Goal: Task Accomplishment & Management: Use online tool/utility

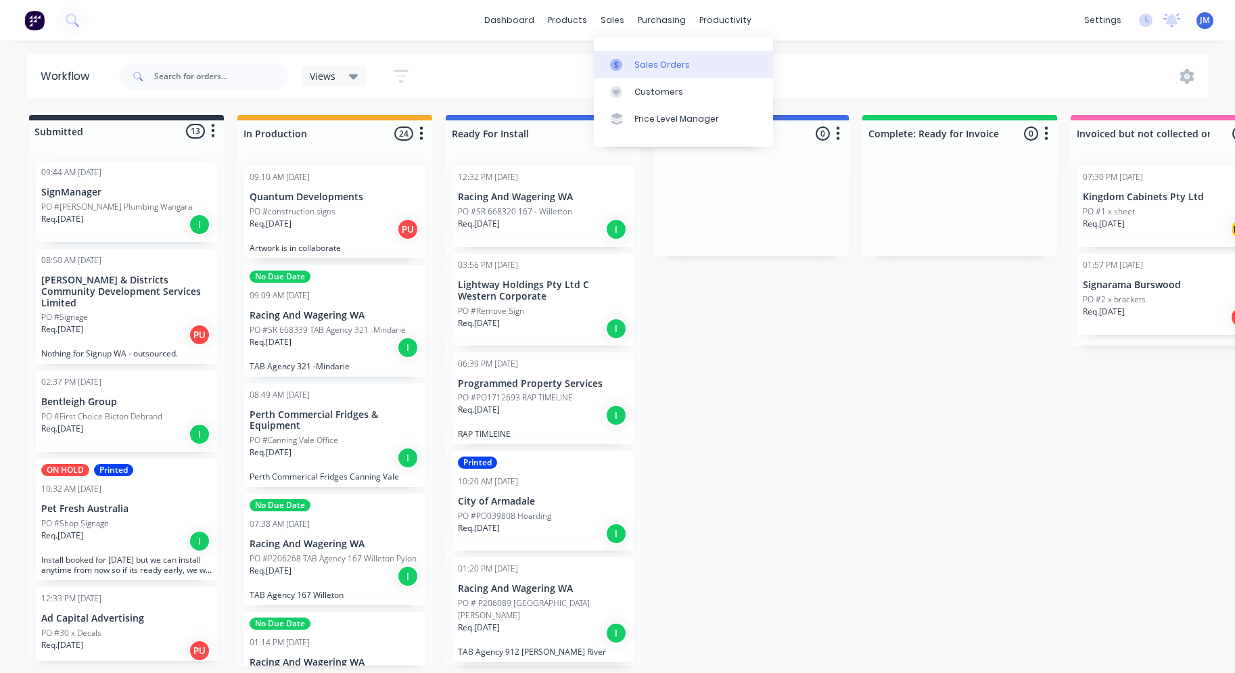
click at [636, 74] on link "Sales Orders" at bounding box center [683, 64] width 179 height 27
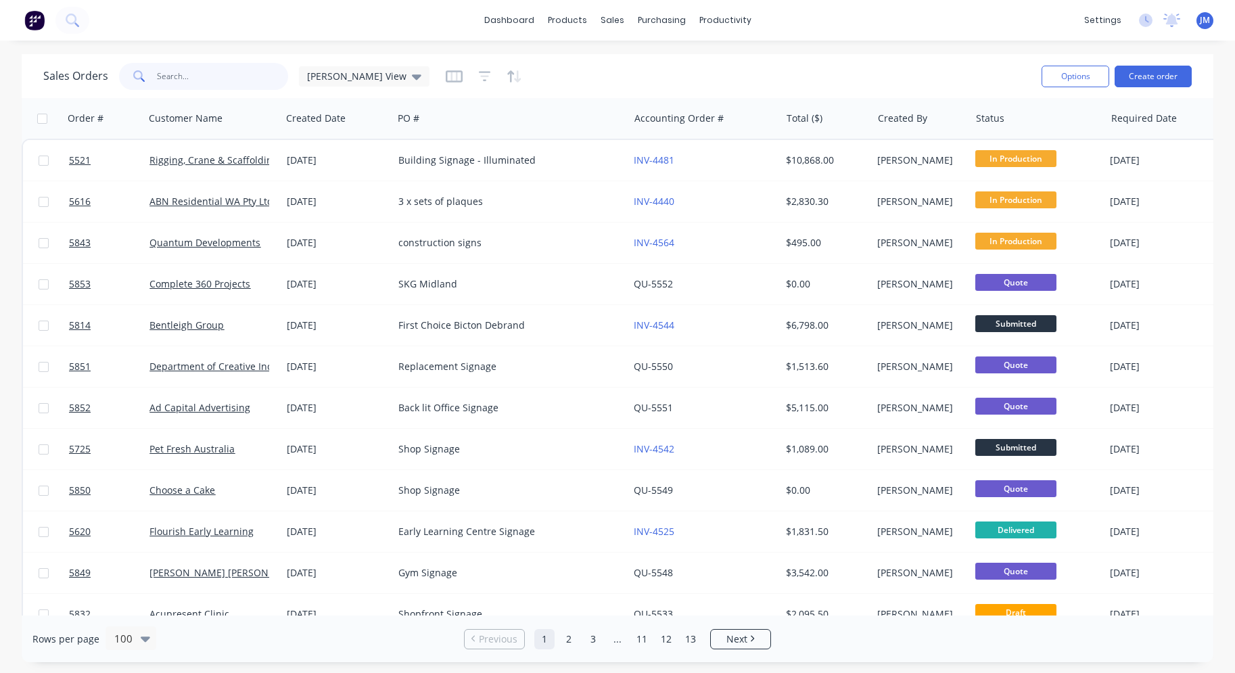
click at [233, 85] on input "text" at bounding box center [223, 76] width 132 height 27
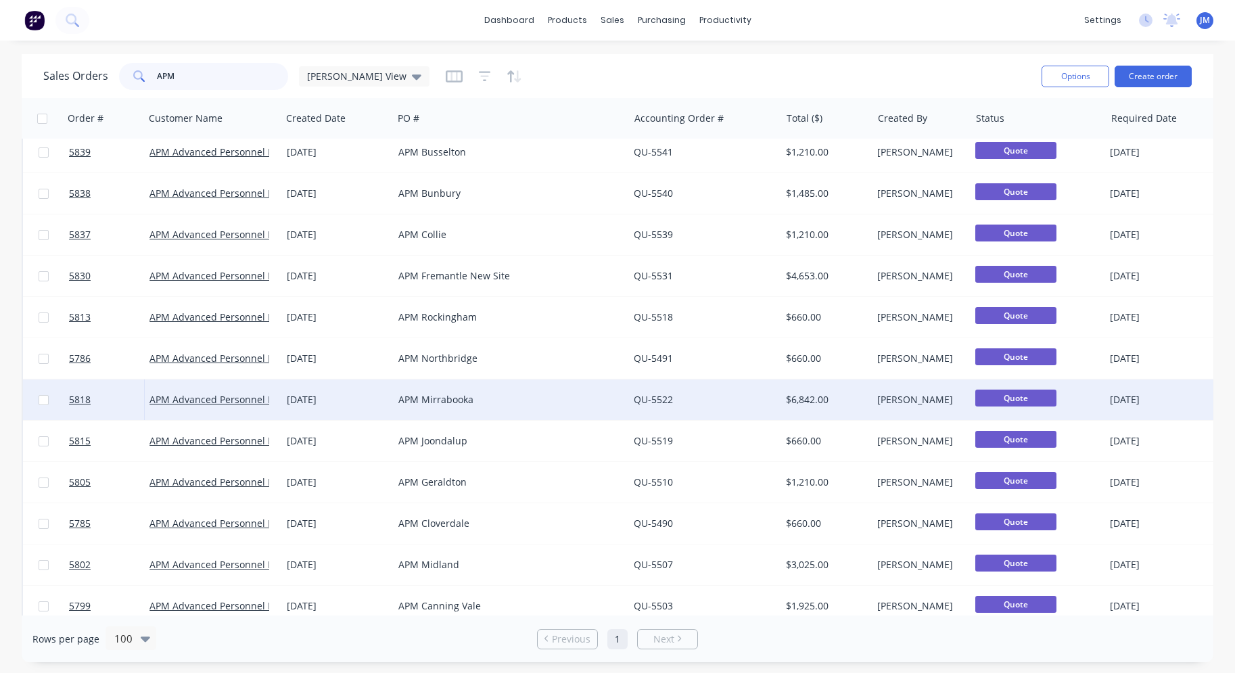
scroll to position [91, 1]
type input "APM"
click at [460, 402] on div "APM Mirrabooka" at bounding box center [505, 400] width 214 height 14
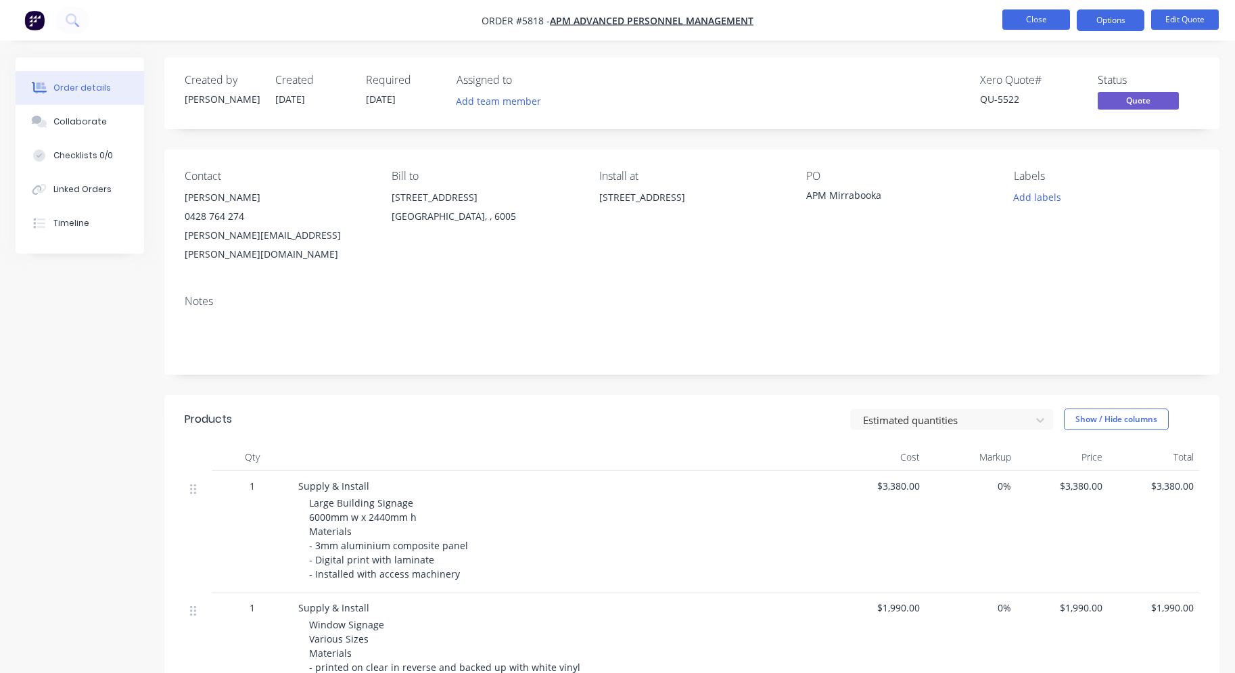
click at [1034, 17] on button "Close" at bounding box center [1036, 19] width 68 height 20
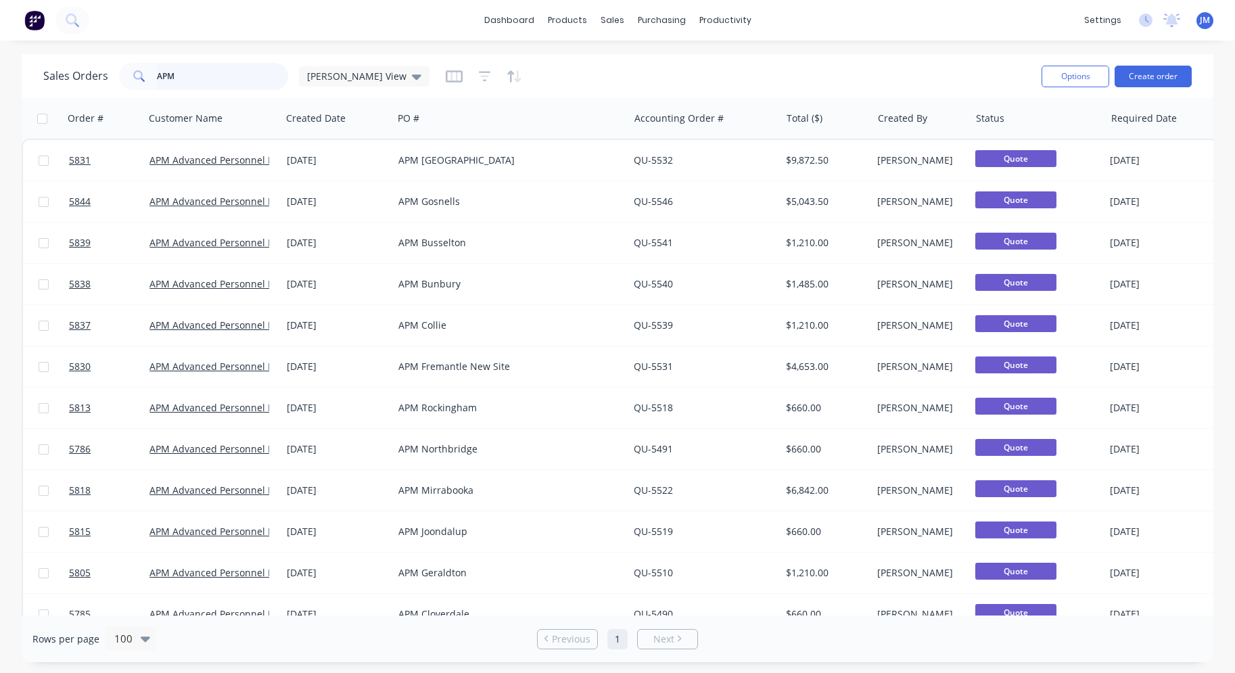
click at [207, 83] on input "APM" at bounding box center [223, 76] width 132 height 27
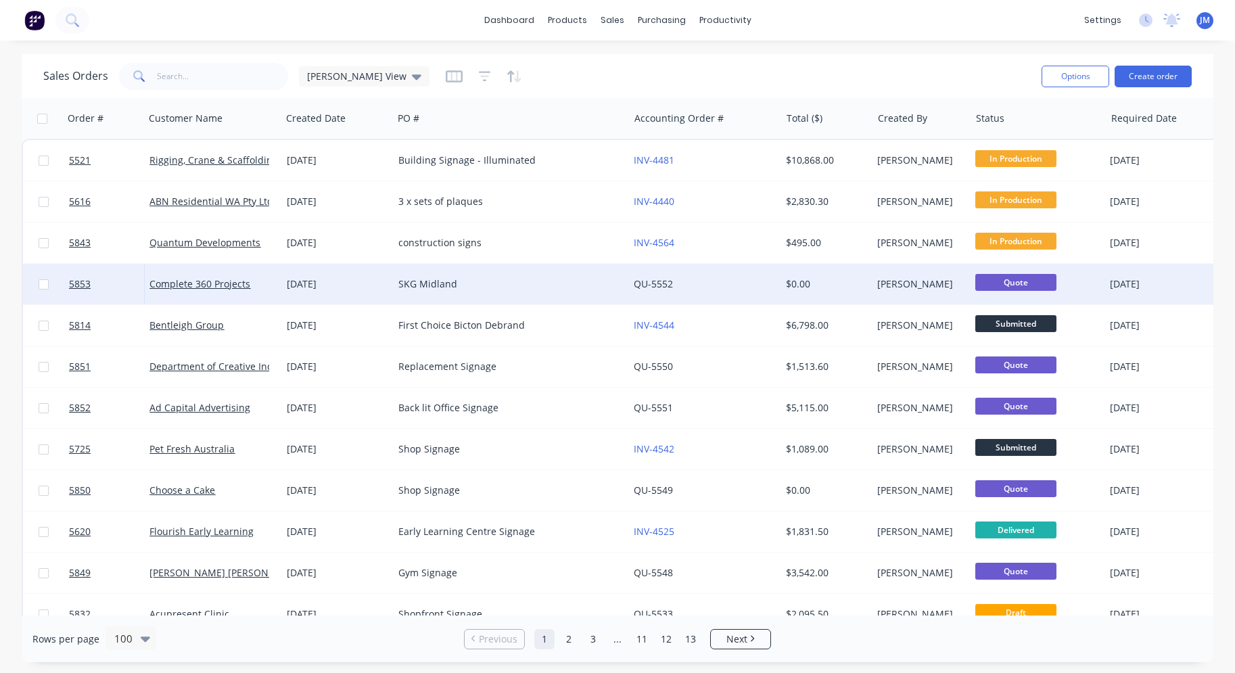
click at [483, 278] on div "SKG Midland" at bounding box center [505, 284] width 214 height 14
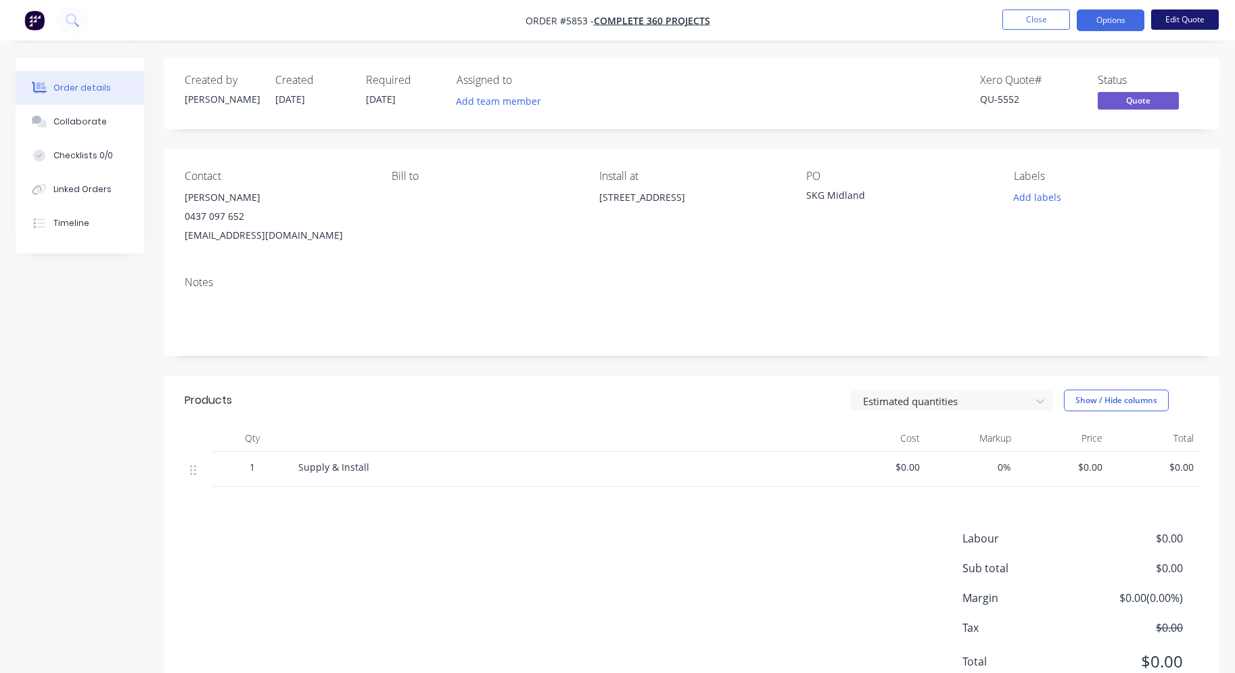
click at [1191, 27] on button "Edit Quote" at bounding box center [1185, 19] width 68 height 20
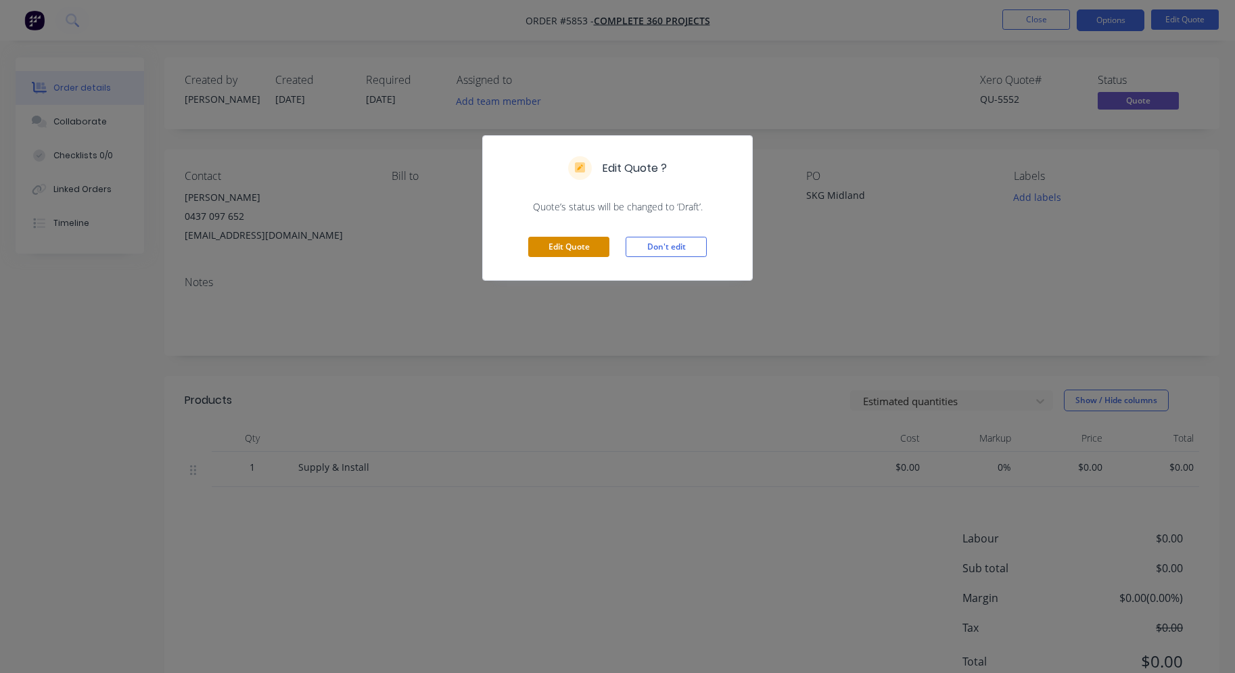
click at [560, 239] on button "Edit Quote" at bounding box center [568, 247] width 81 height 20
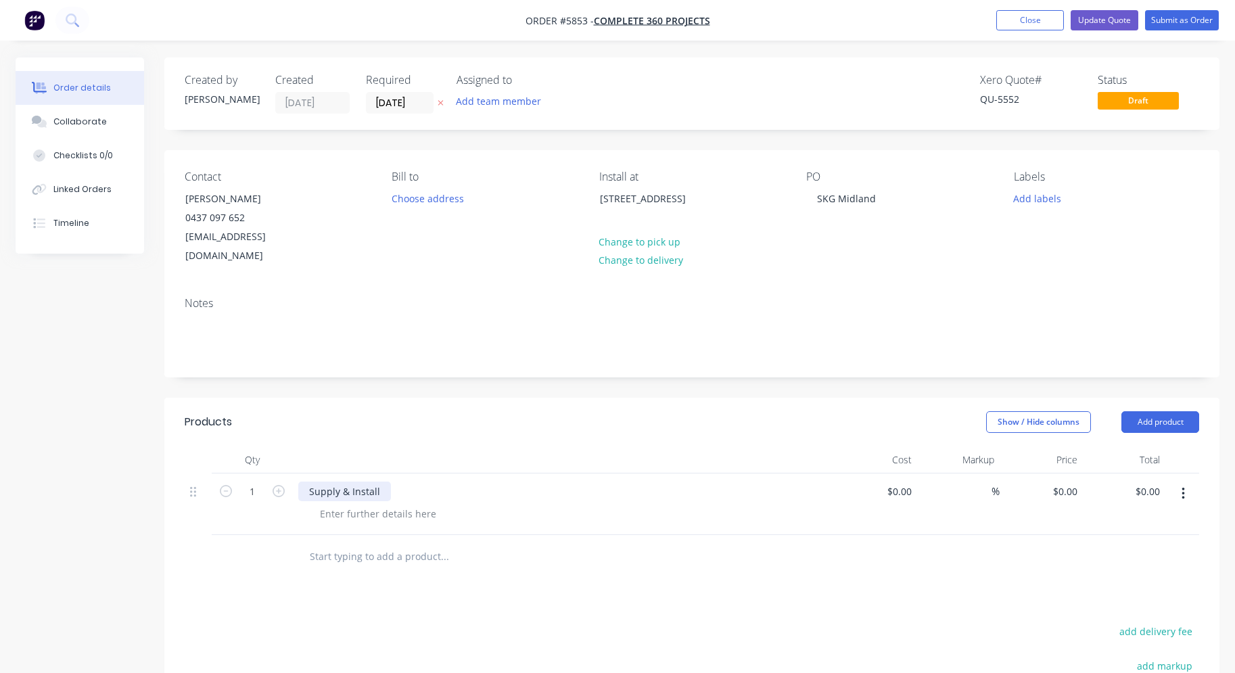
click at [345, 481] on div "Supply & Install" at bounding box center [344, 491] width 93 height 20
click at [341, 504] on div at bounding box center [378, 514] width 138 height 20
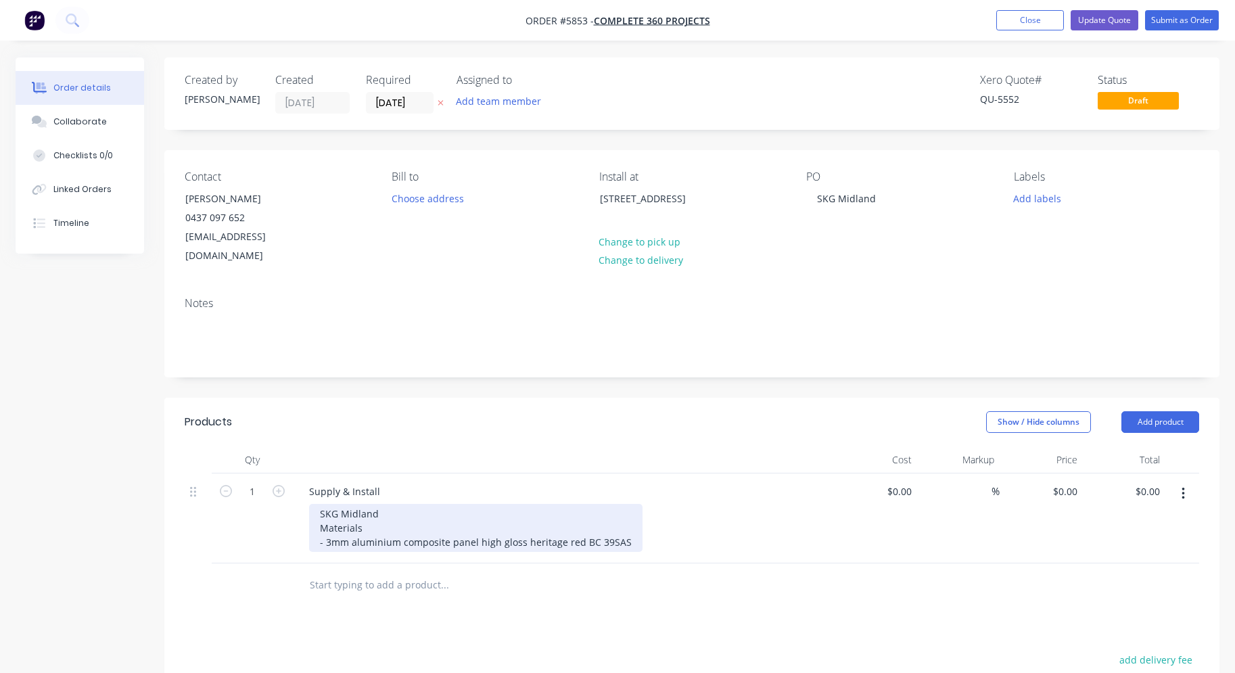
click at [604, 518] on div "SKG Midland Materials - 3mm aluminium composite panel high gloss heritage red B…" at bounding box center [475, 528] width 333 height 48
click at [625, 526] on div "SKG Midland Materials - 3mm aluminium composite panel high gloss heritage red B…" at bounding box center [477, 528] width 336 height 48
click at [371, 512] on div "SKG Midland Materials - 3mm aluminium composite panel high gloss heritage red B…" at bounding box center [477, 535] width 336 height 62
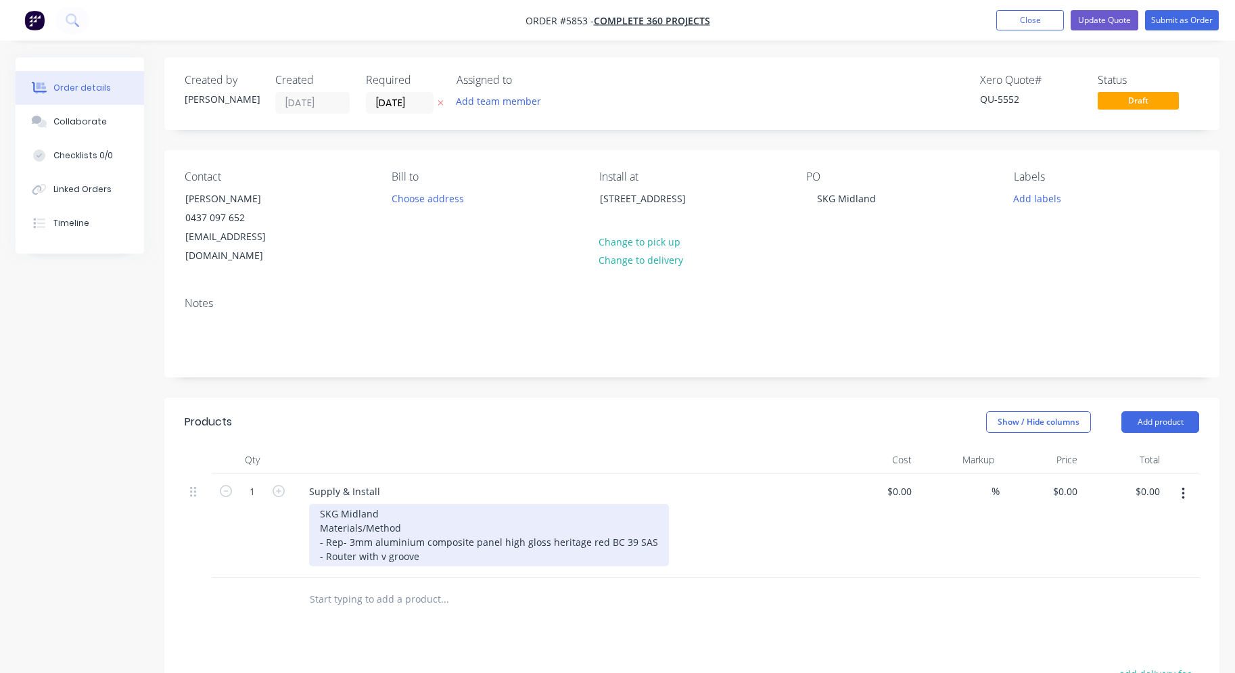
scroll to position [14, 0]
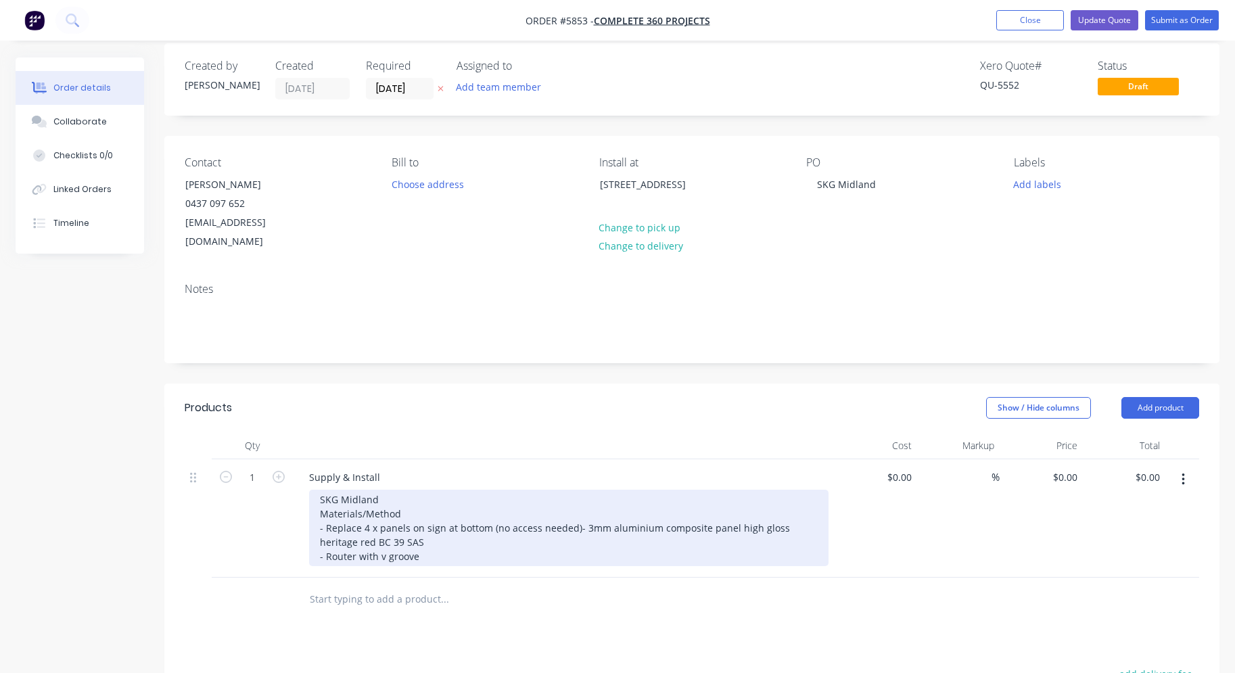
click at [456, 543] on div "SKG Midland Materials/Method - Replace 4 x panels on sign at bottom (no access …" at bounding box center [568, 527] width 519 height 76
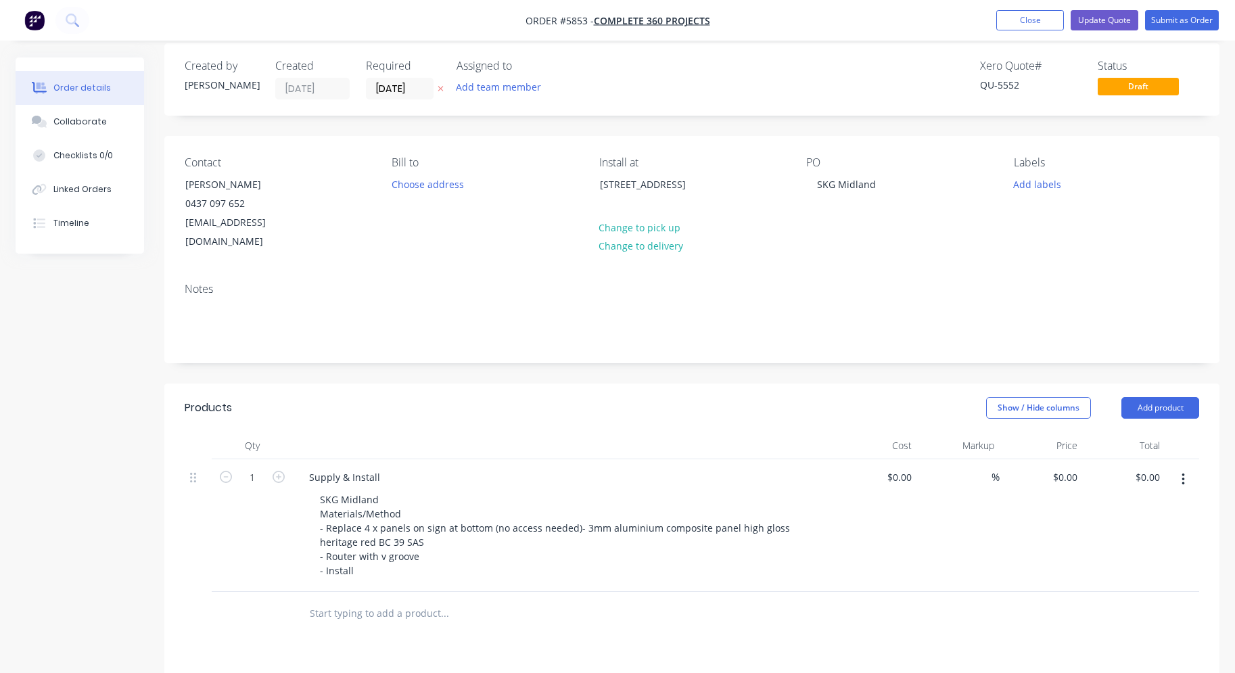
click at [742, 517] on div "SKG Midland Materials/Method - Replace 4 x panels on sign at bottom (no access …" at bounding box center [568, 534] width 519 height 91
click at [903, 467] on input "0" at bounding box center [909, 477] width 16 height 20
type input "$2,650.00"
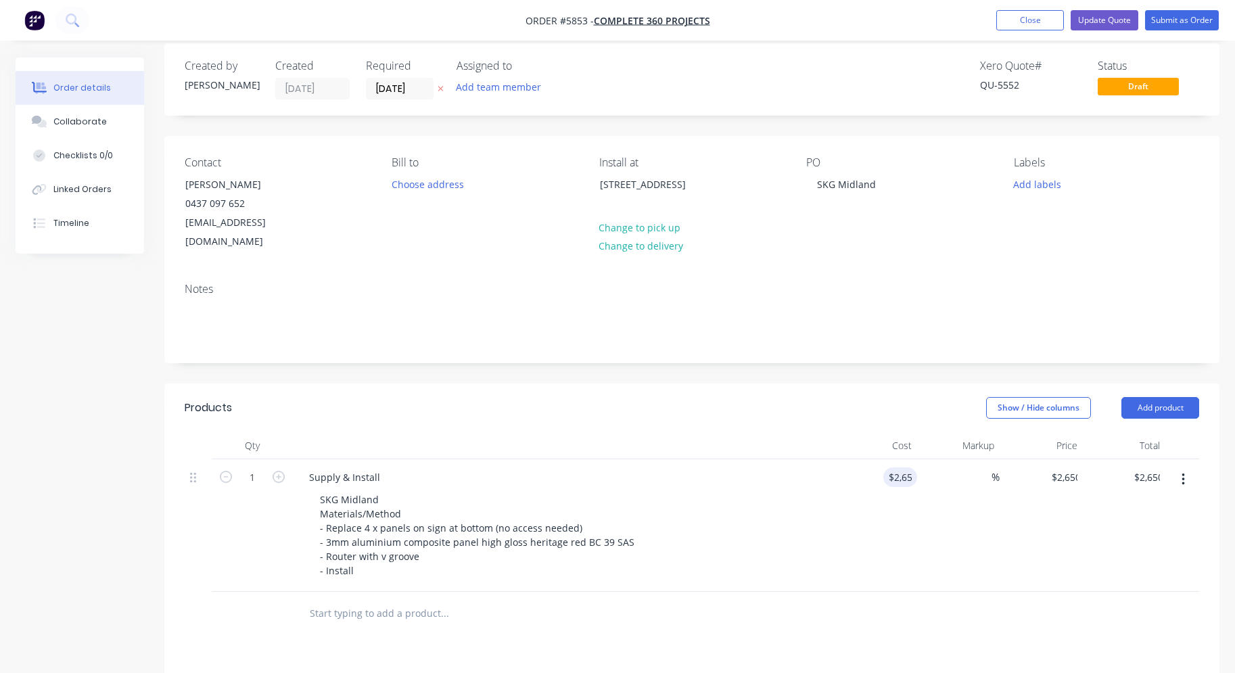
click at [882, 498] on div "$2,650.00 2650" at bounding box center [875, 525] width 83 height 133
click at [1116, 24] on button "Update Quote" at bounding box center [1104, 20] width 68 height 20
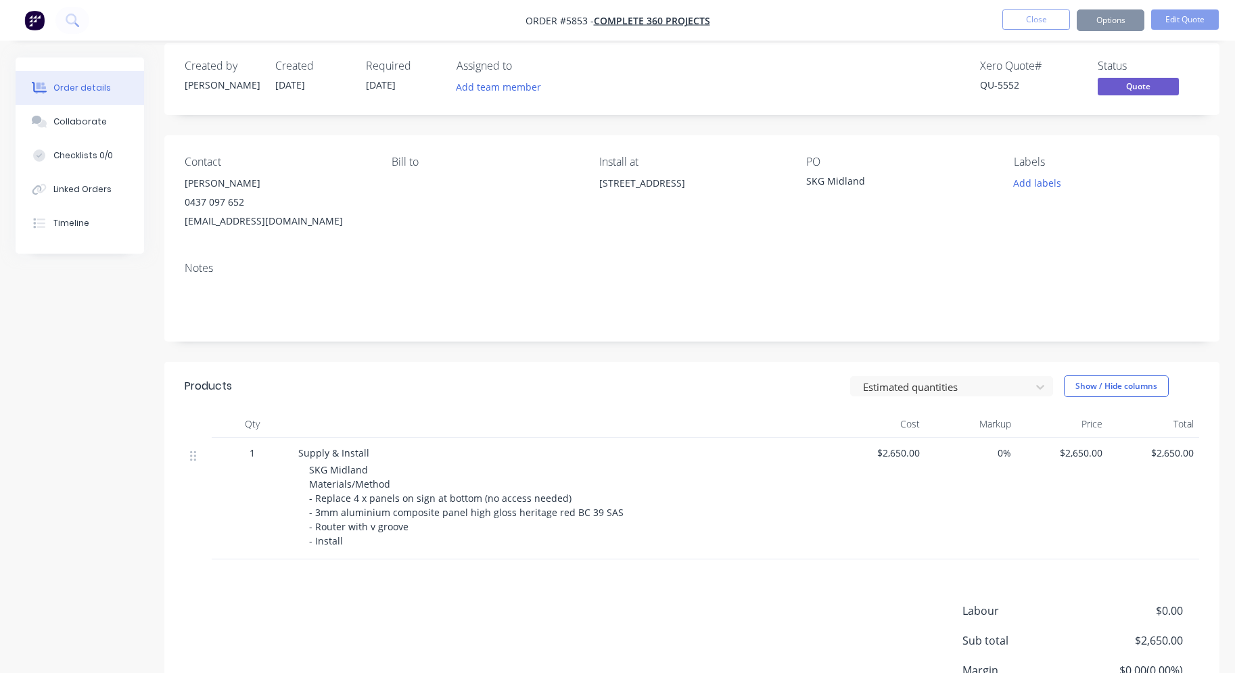
scroll to position [0, 0]
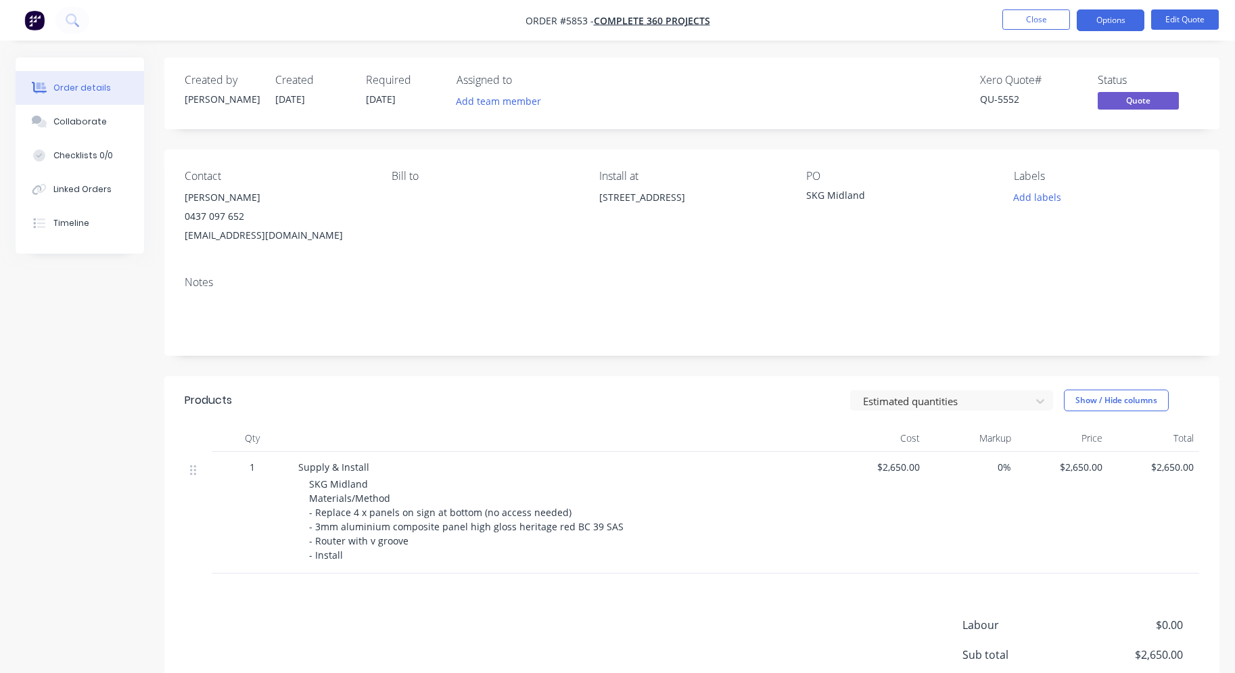
click at [1116, 24] on button "Options" at bounding box center [1110, 20] width 68 height 22
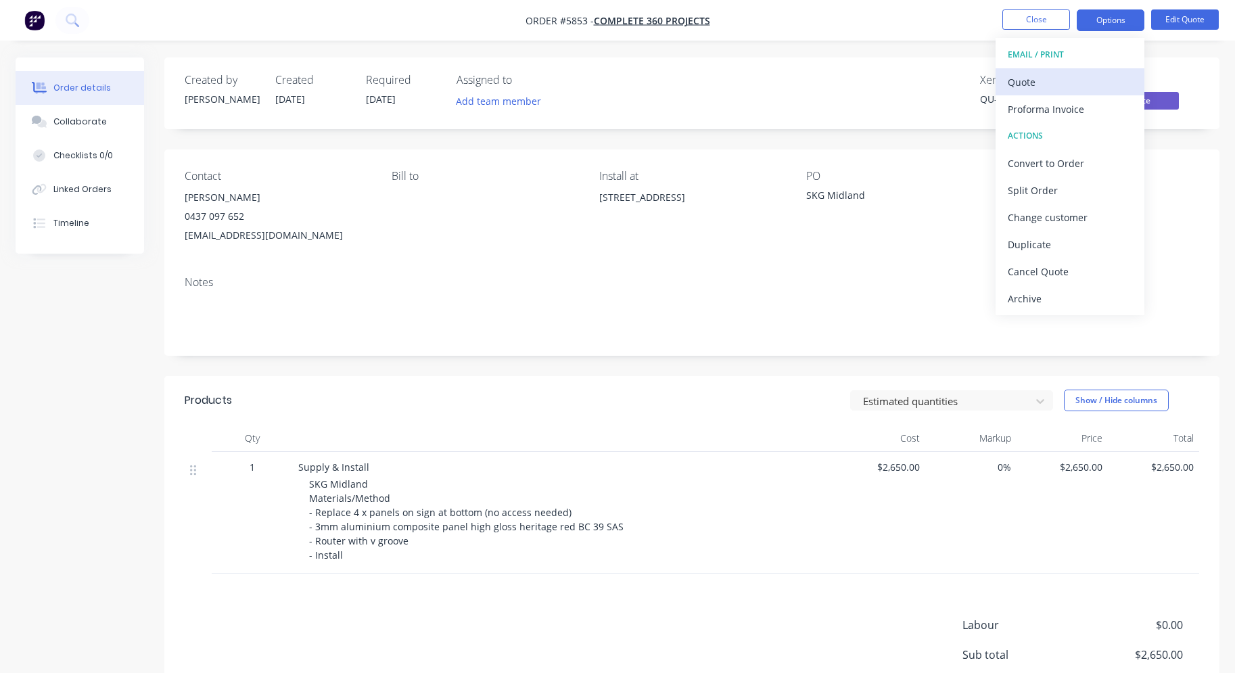
click at [1091, 87] on div "Quote" at bounding box center [1069, 82] width 124 height 20
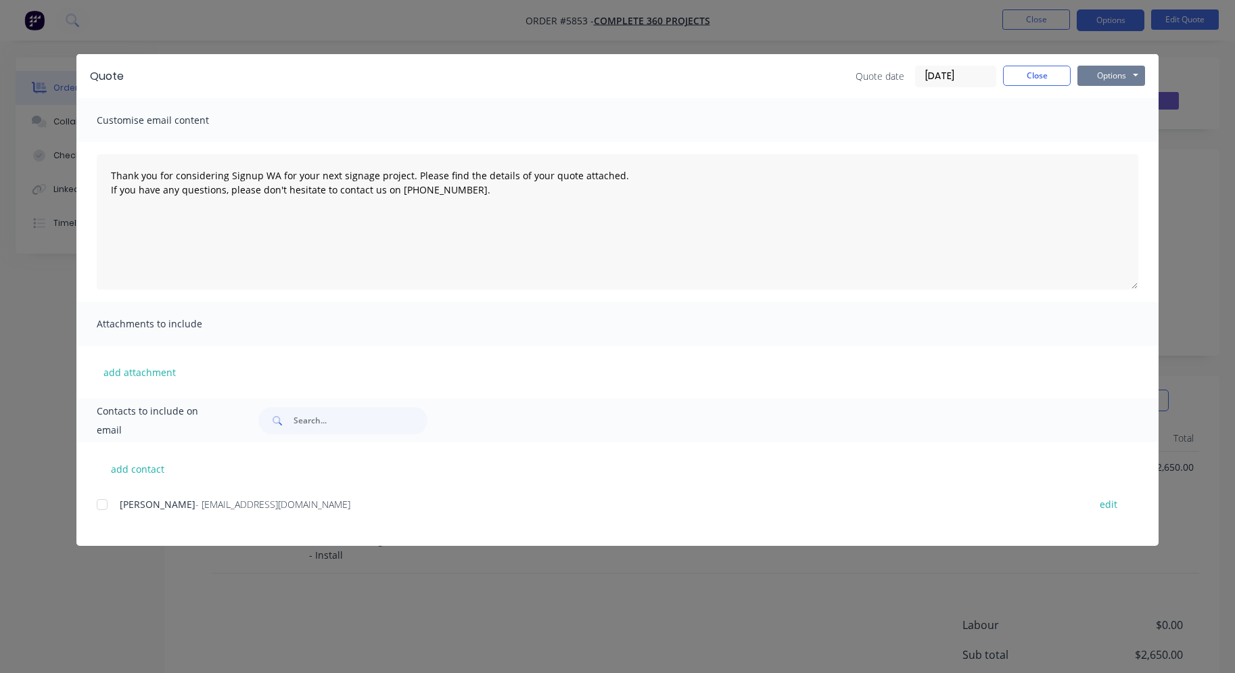
click at [1122, 71] on button "Options" at bounding box center [1111, 76] width 68 height 20
click at [1122, 120] on button "Print" at bounding box center [1120, 122] width 87 height 22
type textarea "Thank you for considering Signup WA for your next signage project. Please find …"
